Goal: Navigation & Orientation: Find specific page/section

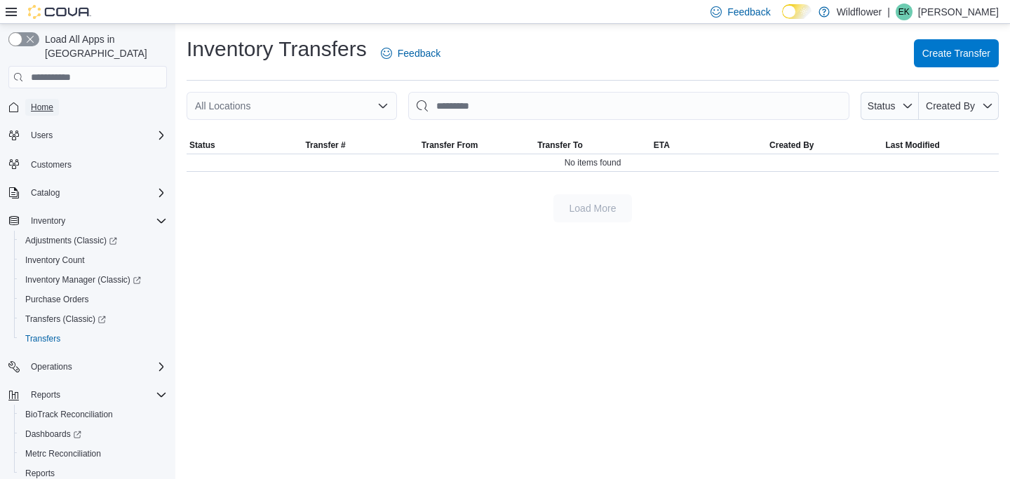
click at [47, 102] on span "Home" at bounding box center [42, 107] width 22 height 11
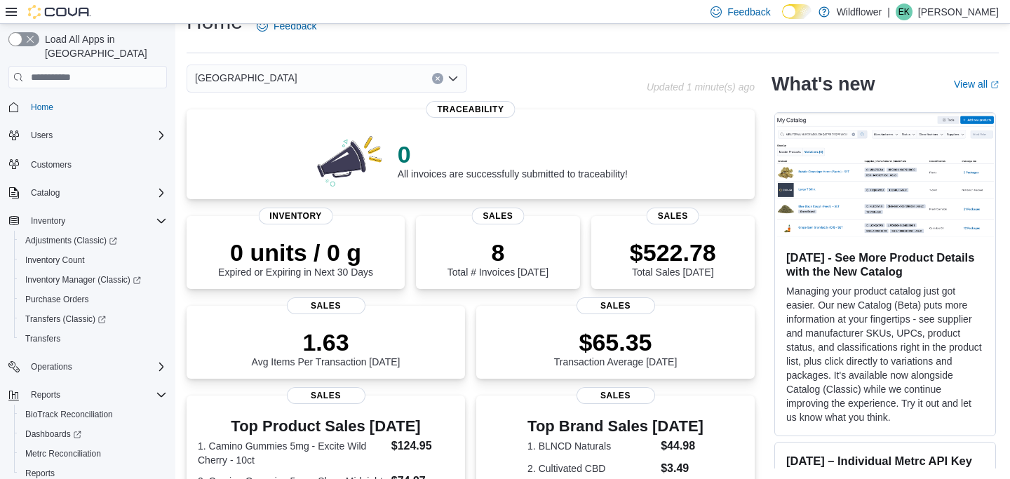
scroll to position [35, 0]
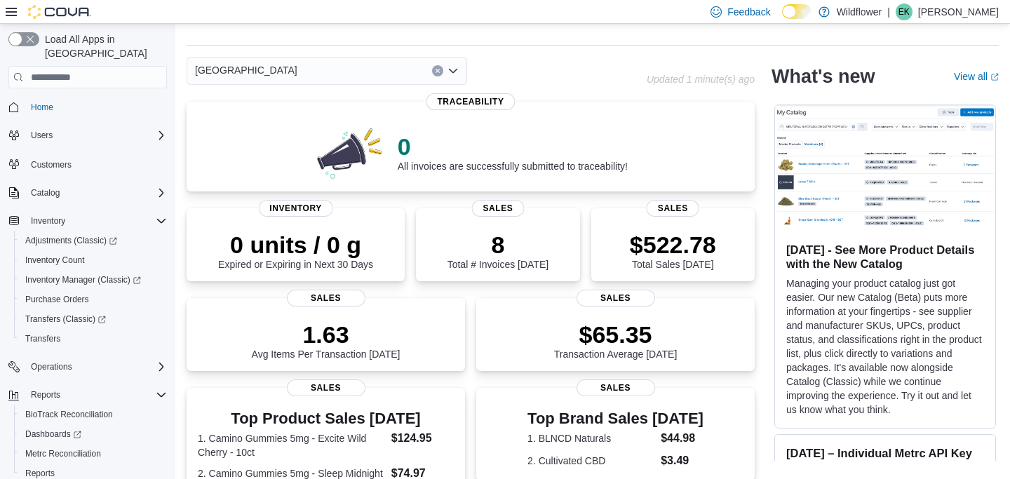
click at [374, 71] on div "[GEOGRAPHIC_DATA]" at bounding box center [327, 71] width 280 height 28
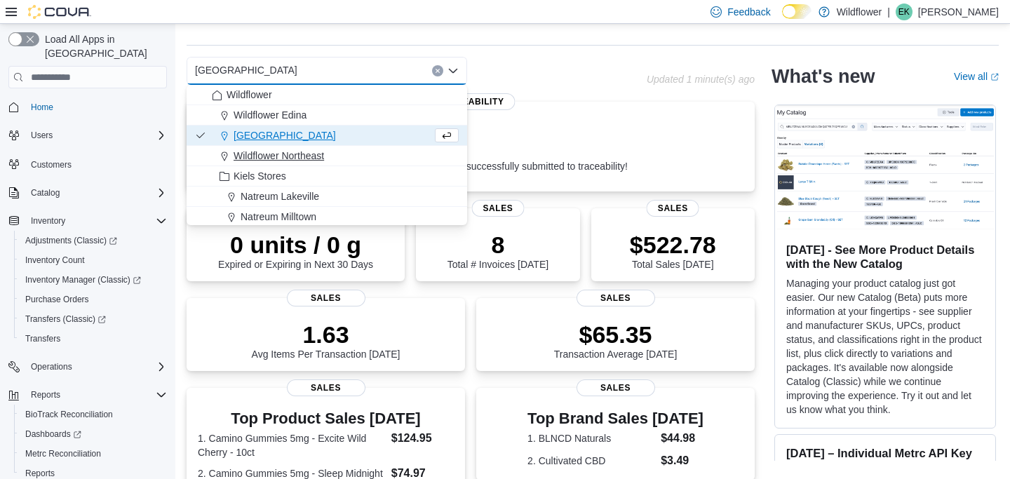
click at [316, 154] on span "Wildflower Northeast" at bounding box center [278, 156] width 90 height 14
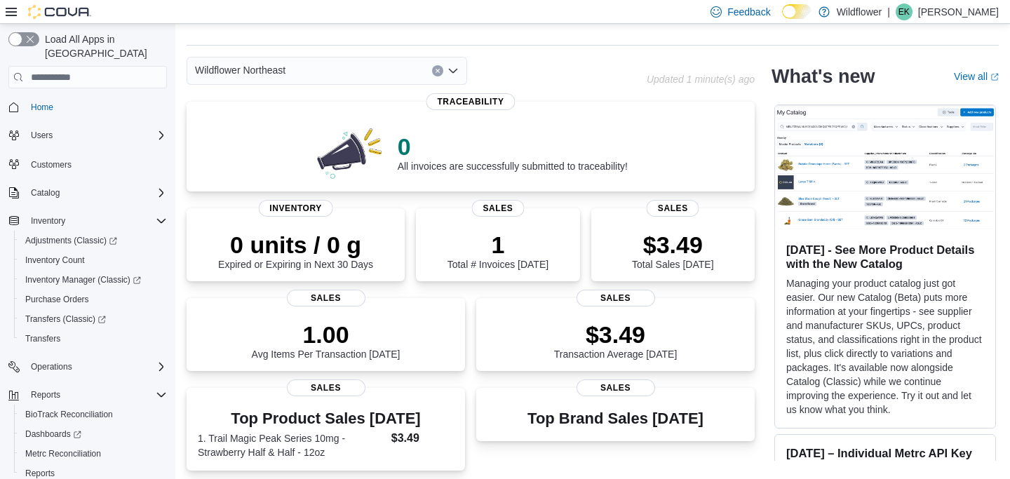
click at [318, 73] on div "Wildflower Northeast Combo box. Selected. Wildflower Northeast. Press Backspace…" at bounding box center [327, 71] width 280 height 28
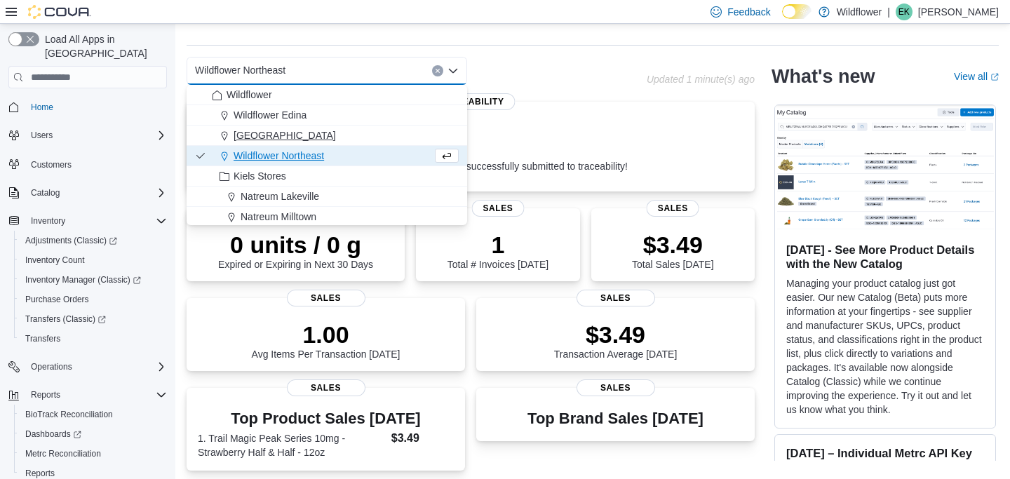
click at [318, 137] on span "[GEOGRAPHIC_DATA]" at bounding box center [284, 135] width 102 height 14
